Goal: Information Seeking & Learning: Find specific fact

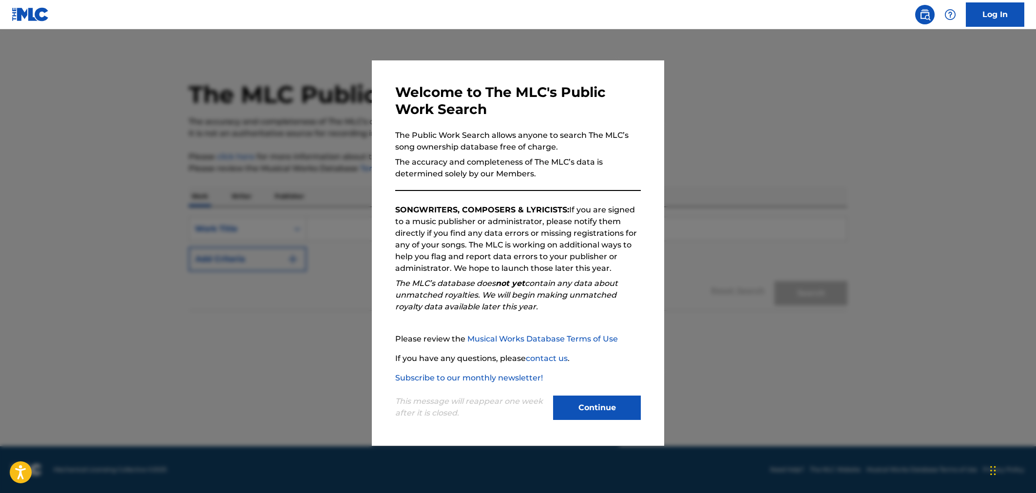
click at [586, 406] on button "Continue" at bounding box center [597, 407] width 88 height 24
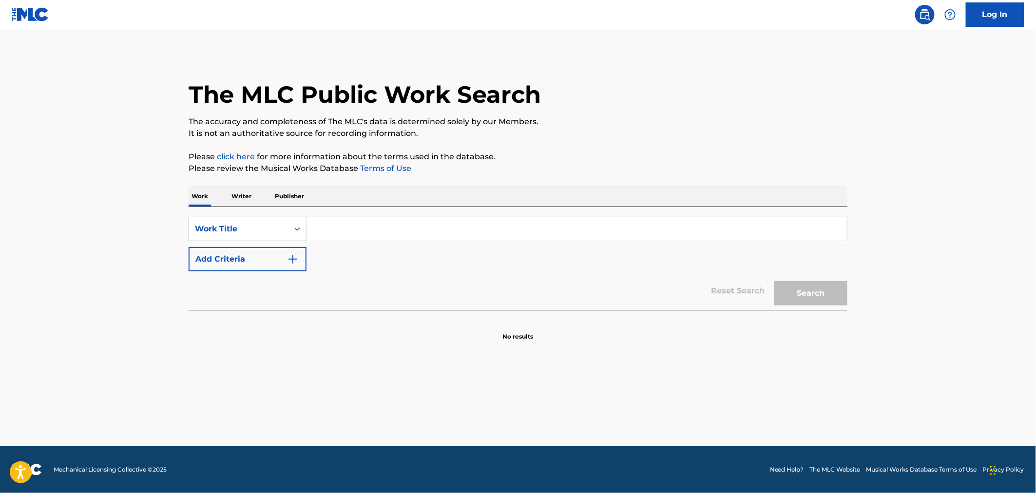
click at [244, 193] on p "Writer" at bounding box center [241, 196] width 26 height 20
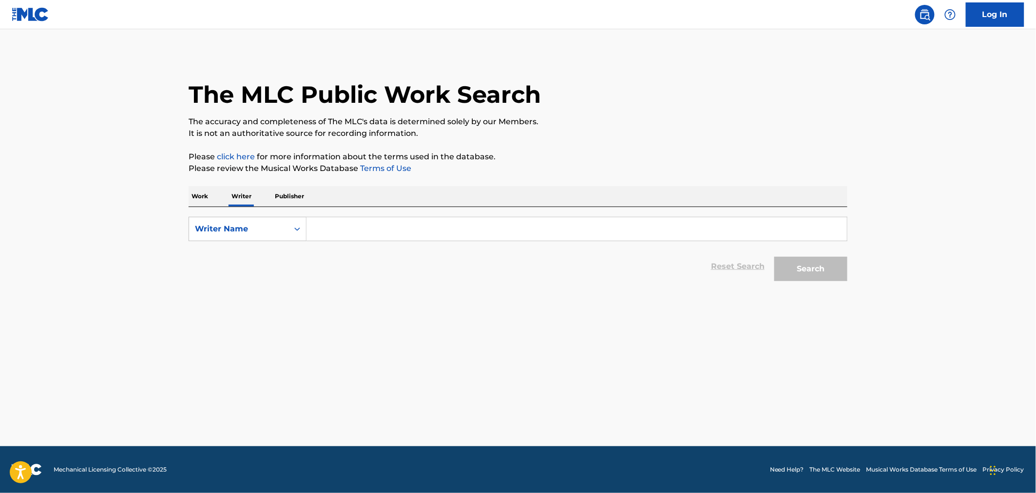
click at [355, 229] on input "Search Form" at bounding box center [576, 228] width 540 height 23
click at [774, 257] on button "Search" at bounding box center [810, 269] width 73 height 24
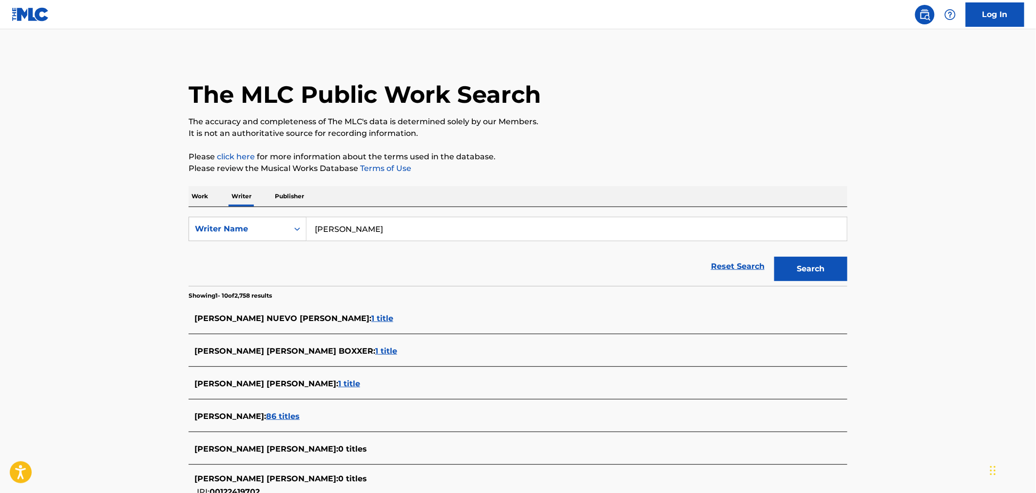
click at [341, 232] on input "[PERSON_NAME]" at bounding box center [576, 228] width 540 height 23
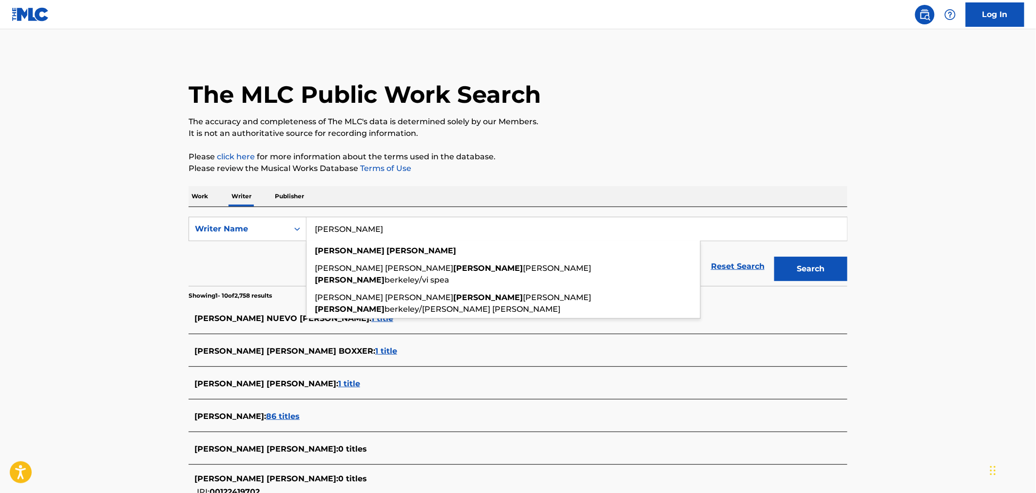
type input "[PERSON_NAME]"
click at [767, 270] on link "Reset Search" at bounding box center [737, 266] width 63 height 21
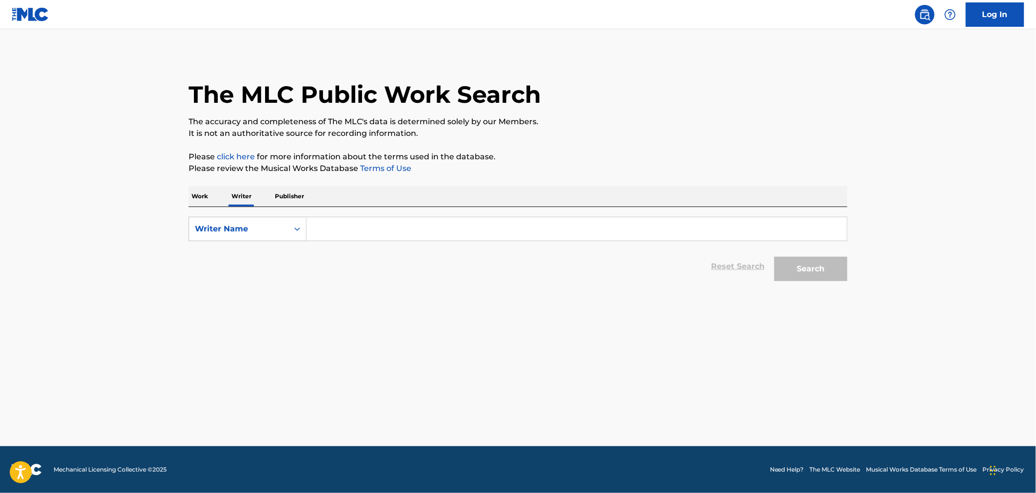
click at [395, 221] on input "Search Form" at bounding box center [576, 228] width 540 height 23
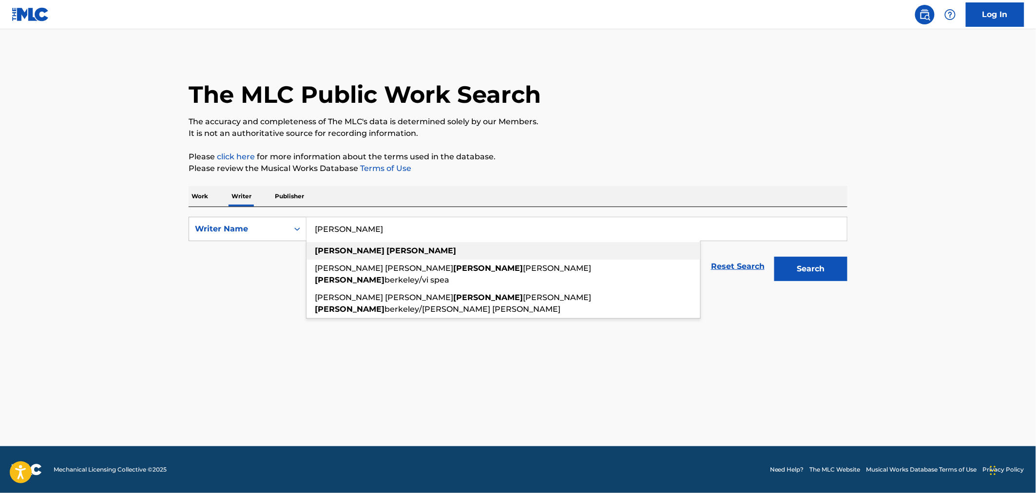
click at [353, 256] on div "[PERSON_NAME]" at bounding box center [503, 251] width 394 height 18
click at [353, 256] on div "Reset Search Search" at bounding box center [517, 266] width 659 height 39
type input "[PERSON_NAME]"
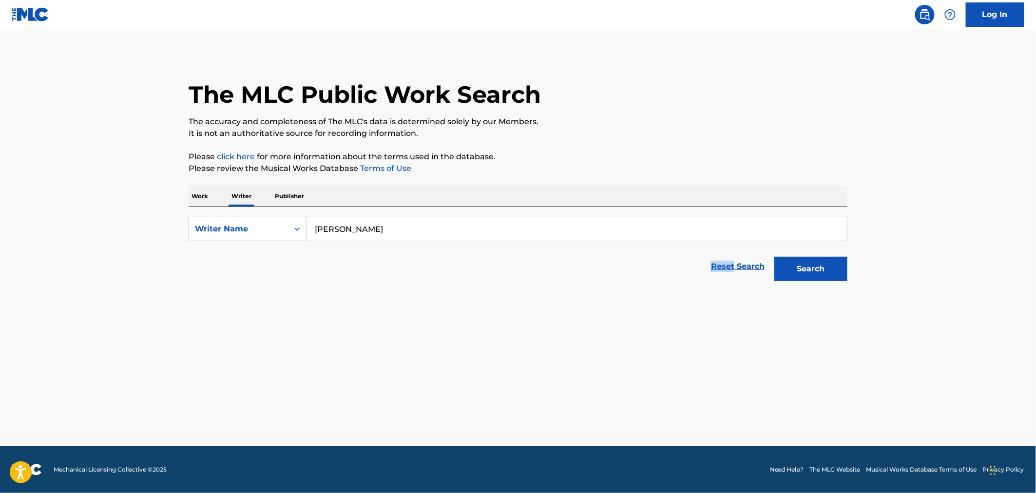
click at [831, 269] on button "Search" at bounding box center [810, 269] width 73 height 24
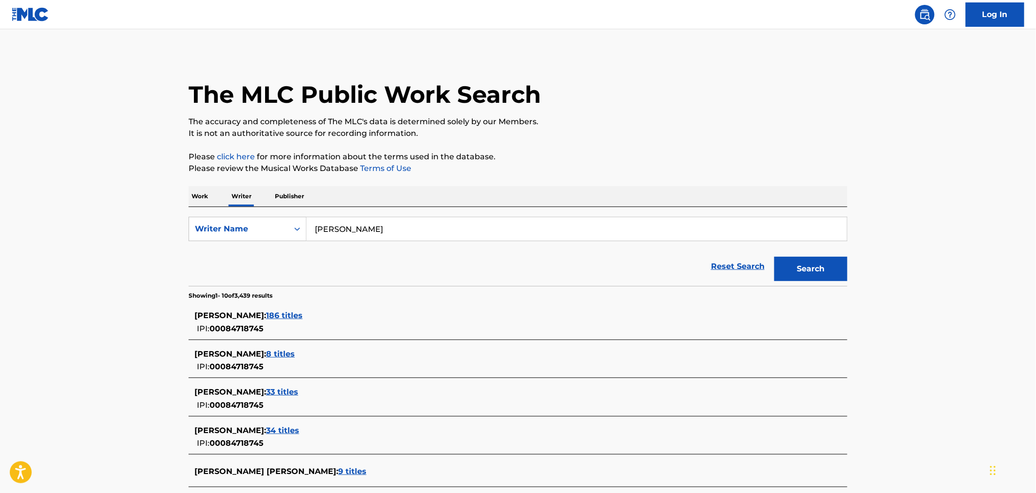
click at [291, 314] on span "186 titles" at bounding box center [284, 315] width 37 height 9
